Goal: Information Seeking & Learning: Learn about a topic

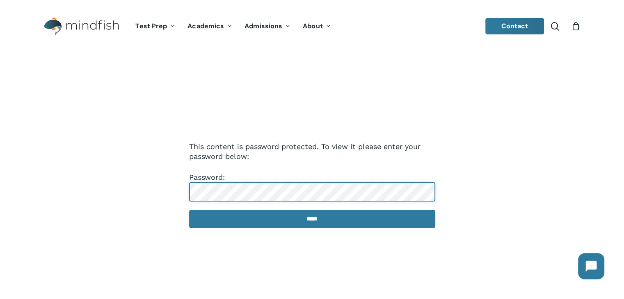
click at [189, 210] on input "*****" at bounding box center [312, 219] width 246 height 18
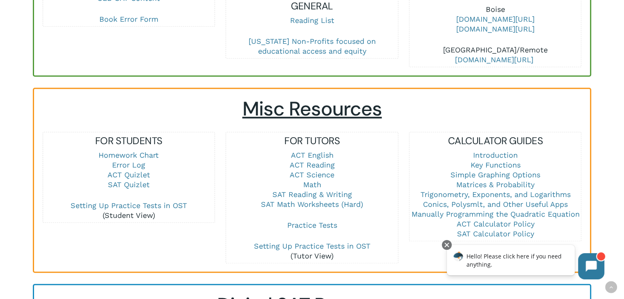
scroll to position [484, 0]
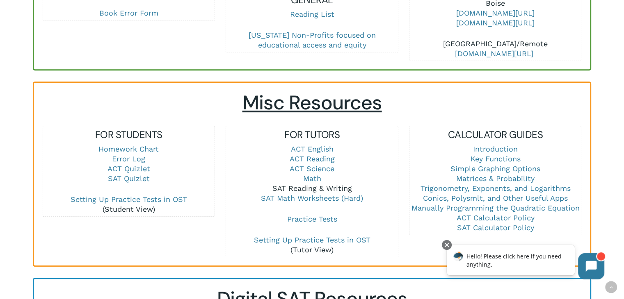
click at [315, 189] on link "SAT Reading & Writing" at bounding box center [312, 188] width 80 height 9
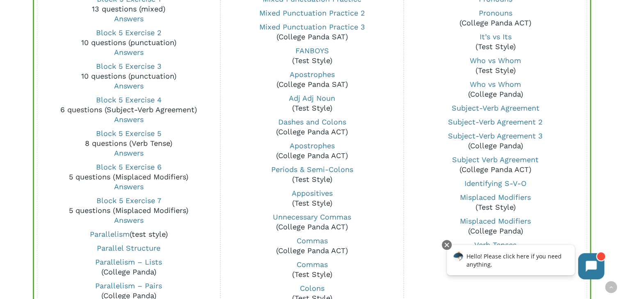
scroll to position [682, 0]
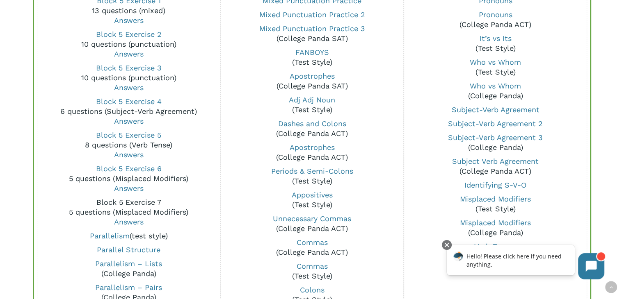
drag, startPoint x: 135, startPoint y: 187, endPoint x: 129, endPoint y: 202, distance: 15.3
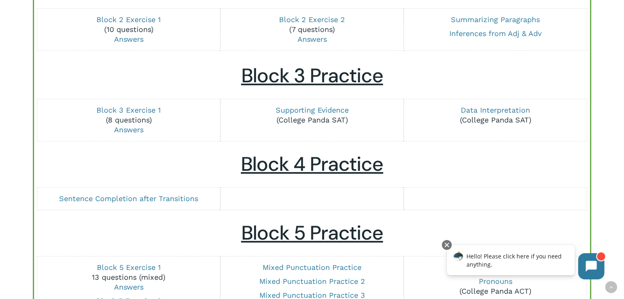
scroll to position [401, 0]
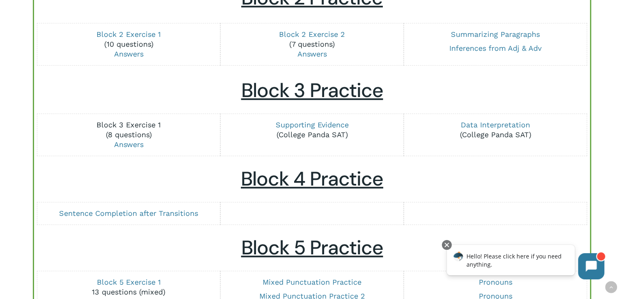
click at [142, 123] on link "Block 3 Exercise 1" at bounding box center [128, 125] width 64 height 9
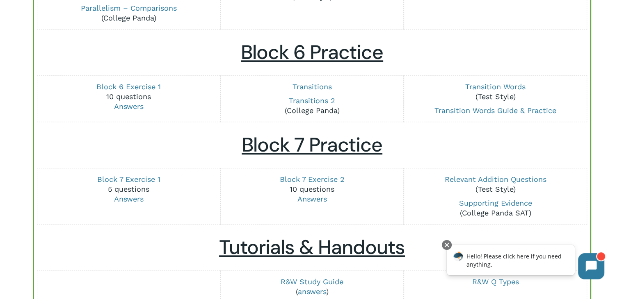
scroll to position [973, 0]
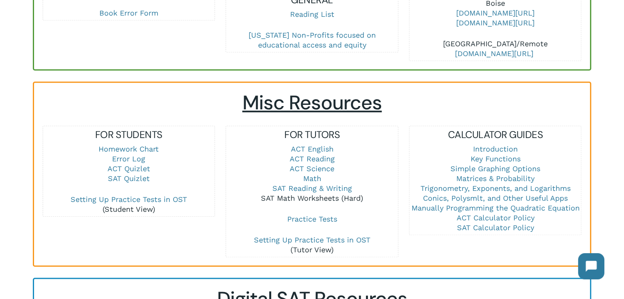
click at [306, 197] on link "SAT Math Worksheets (Hard)" at bounding box center [312, 198] width 102 height 9
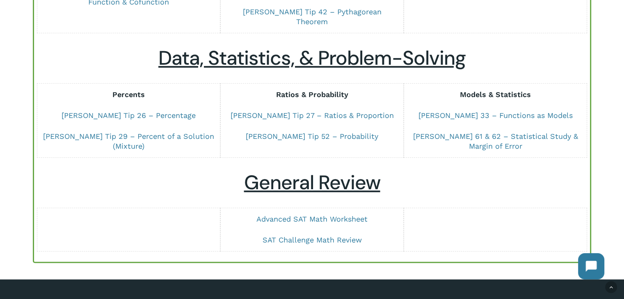
scroll to position [567, 0]
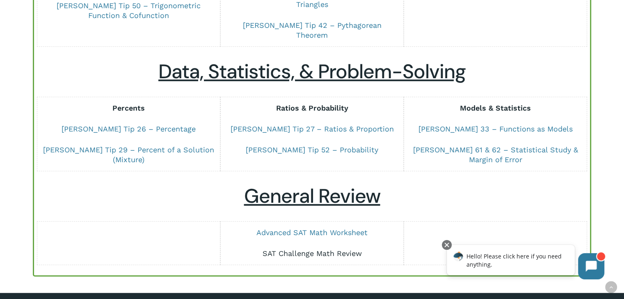
click at [304, 249] on link "SAT Challenge Math Review" at bounding box center [311, 253] width 99 height 9
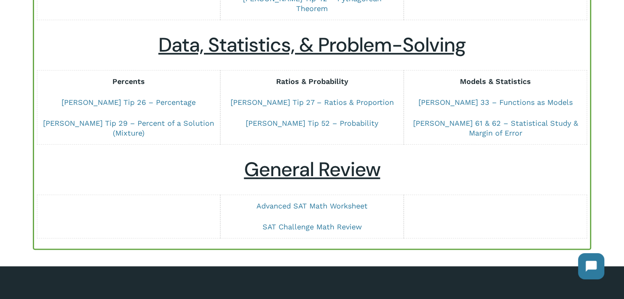
scroll to position [579, 0]
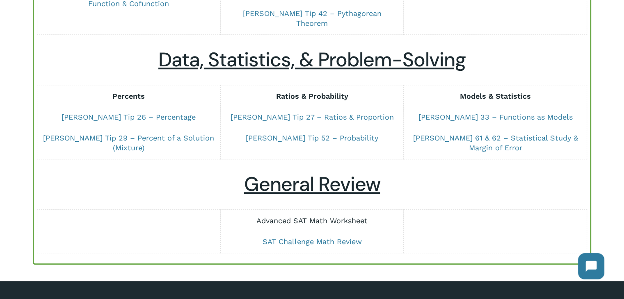
click at [329, 217] on link "Advanced SAT Math Worksheet" at bounding box center [311, 221] width 111 height 9
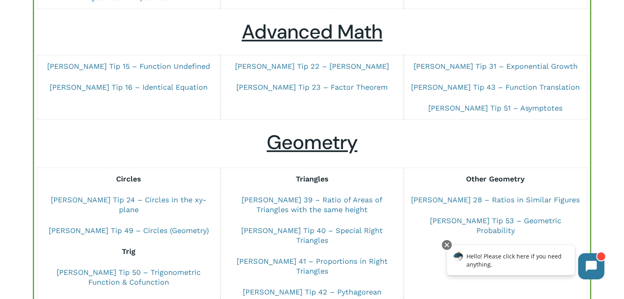
scroll to position [318, 0]
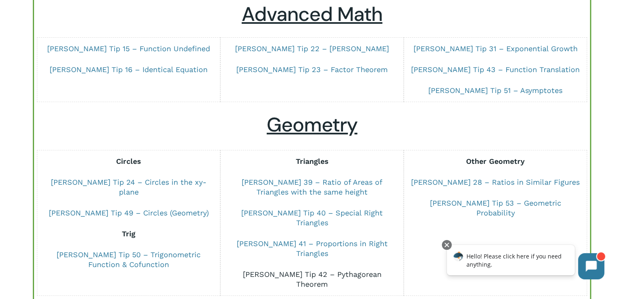
click at [346, 270] on link "[PERSON_NAME] Tip 42 – Pythagorean Theorem" at bounding box center [311, 279] width 139 height 18
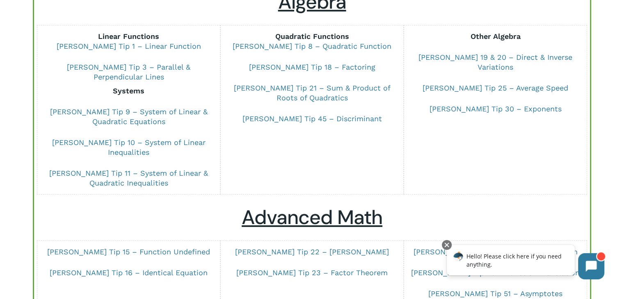
scroll to position [114, 0]
click at [133, 108] on link "[PERSON_NAME] Tip 9 – System of Linear & Quadratic Equations" at bounding box center [128, 117] width 157 height 18
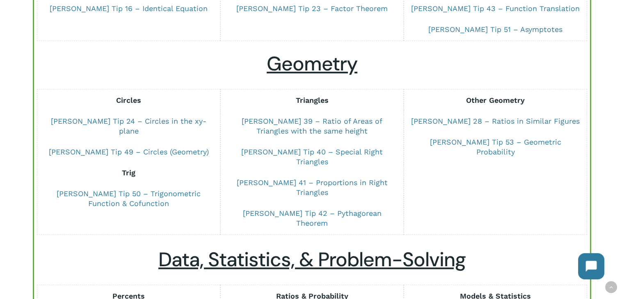
scroll to position [378, 0]
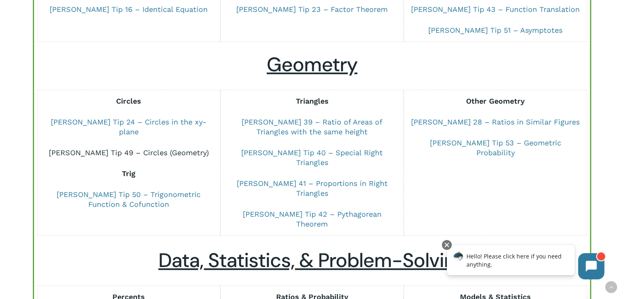
click at [143, 148] on link "[PERSON_NAME] Tip 49 – Circles (Geometry)" at bounding box center [129, 152] width 160 height 9
